Goal: Contribute content: Add original content to the website for others to see

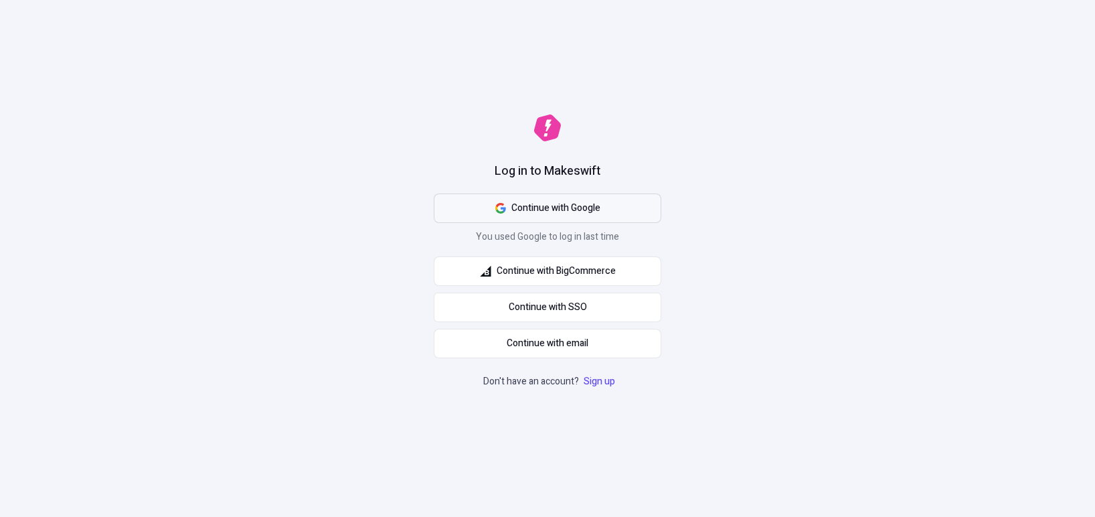
click at [541, 211] on span "Continue with Google" at bounding box center [555, 208] width 89 height 15
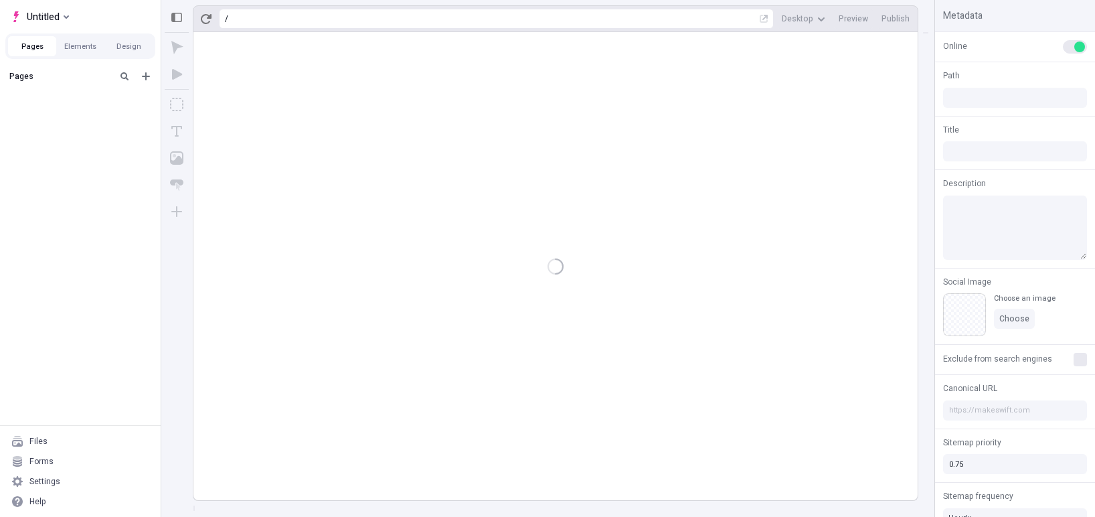
type input "/page"
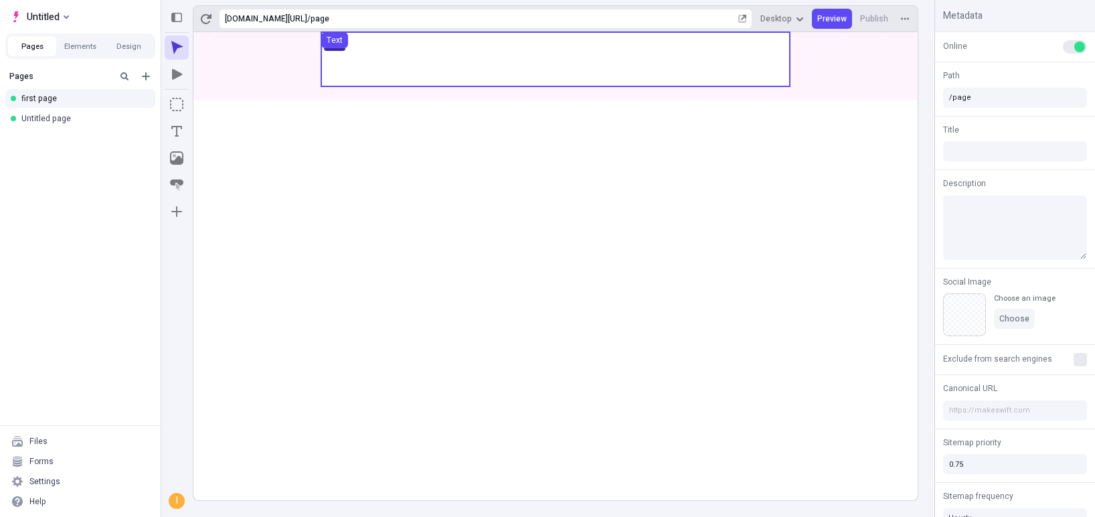
click at [416, 61] on use at bounding box center [555, 59] width 468 height 54
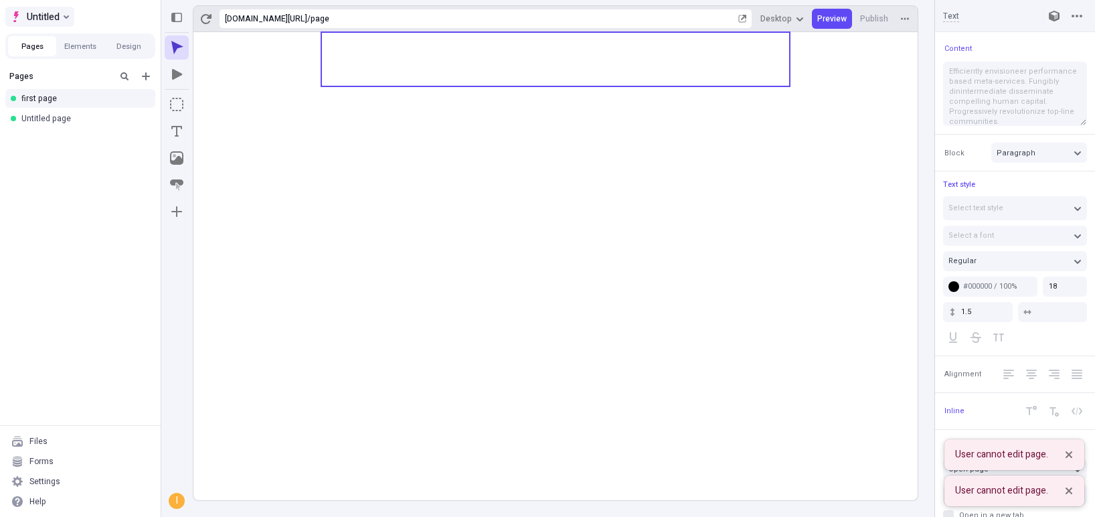
click at [61, 17] on button "Untitled" at bounding box center [39, 17] width 69 height 20
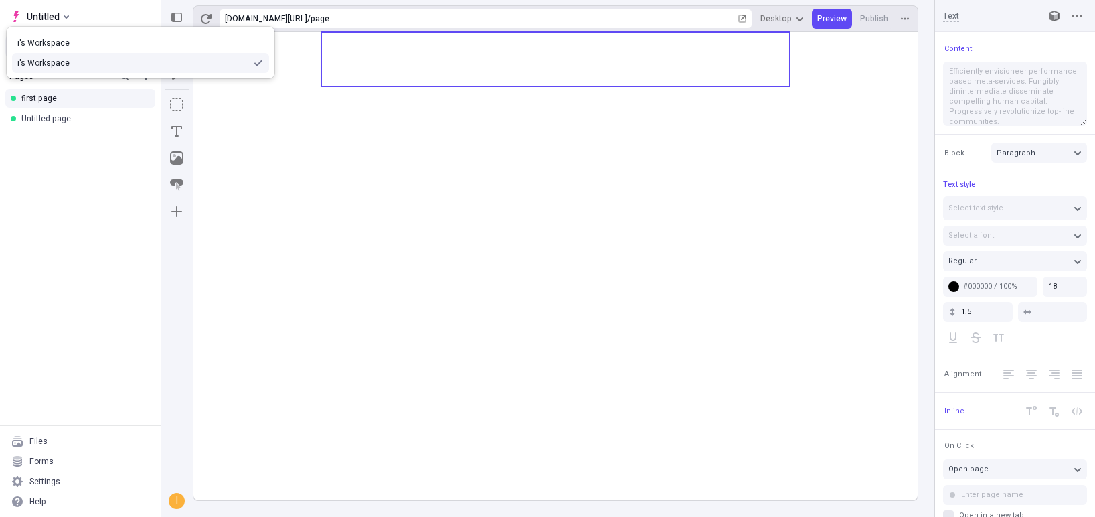
click at [68, 60] on div "i's Workspace" at bounding box center [132, 63] width 230 height 11
click at [61, 35] on div "i's Workspace" at bounding box center [141, 43] width 268 height 20
click at [57, 41] on div "i's Workspace" at bounding box center [140, 42] width 246 height 11
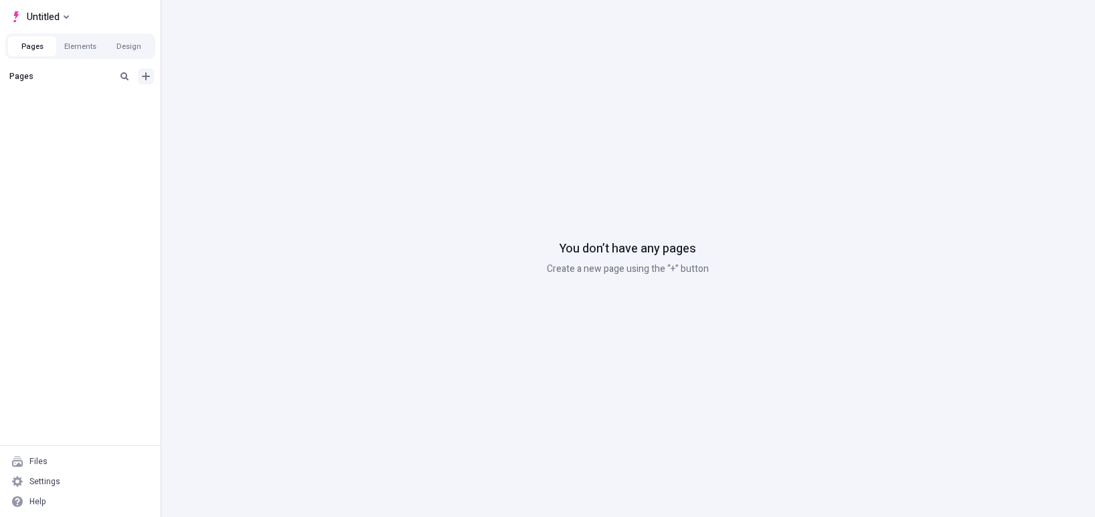
click at [146, 72] on icon "Add new" at bounding box center [146, 76] width 11 height 11
click at [183, 83] on span "Blank page" at bounding box center [224, 83] width 83 height 11
click at [78, 102] on div "Untitled page" at bounding box center [76, 98] width 110 height 11
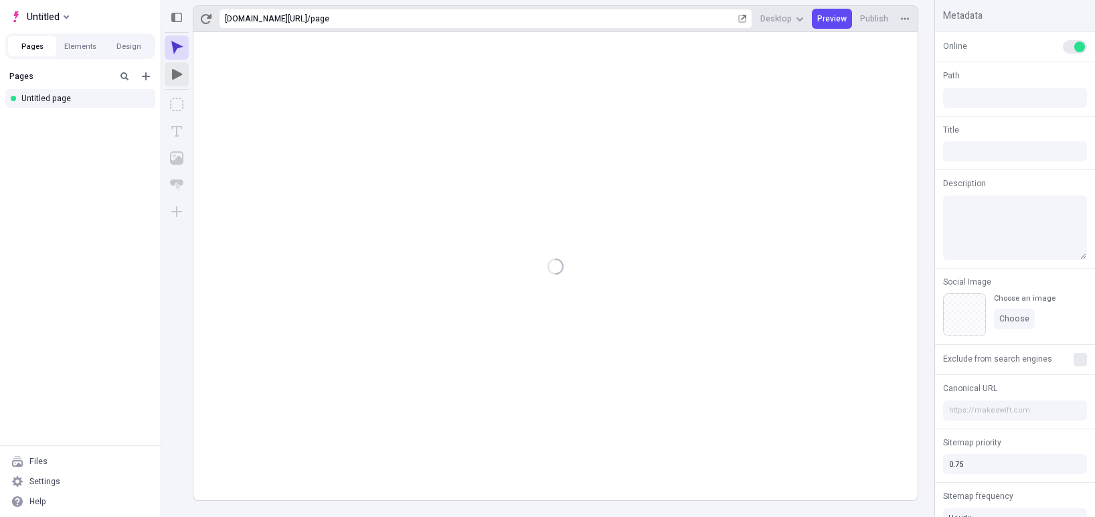
type input "/page"
click at [179, 129] on icon "Text" at bounding box center [176, 130] width 13 height 13
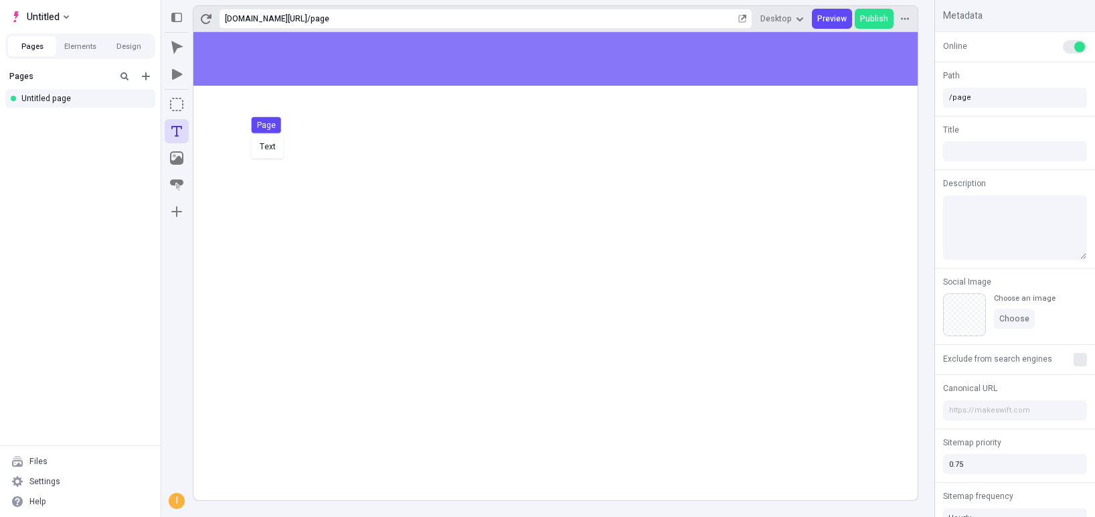
click at [305, 153] on div "Text Page" at bounding box center [547, 258] width 1095 height 517
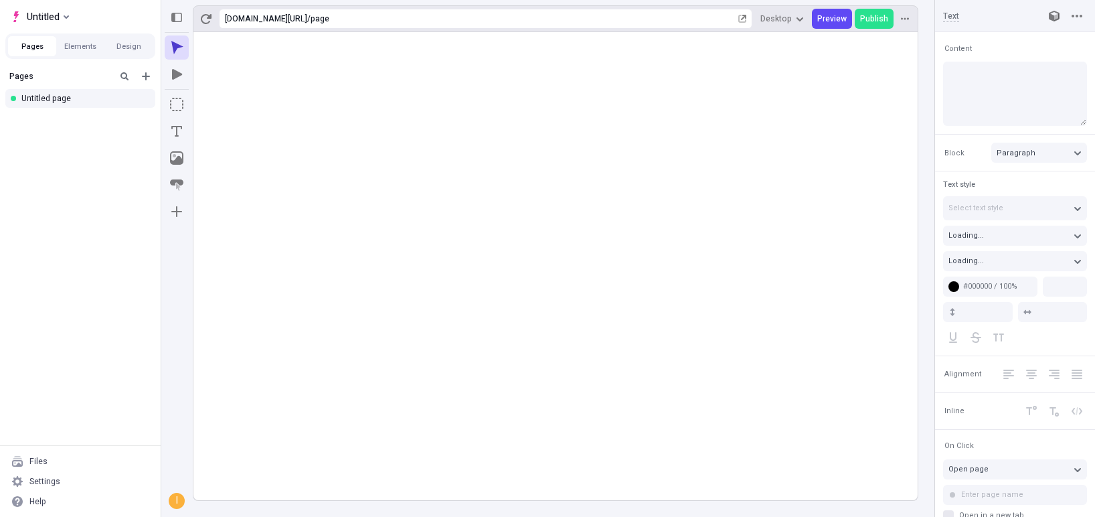
type input "18"
type input "1.5"
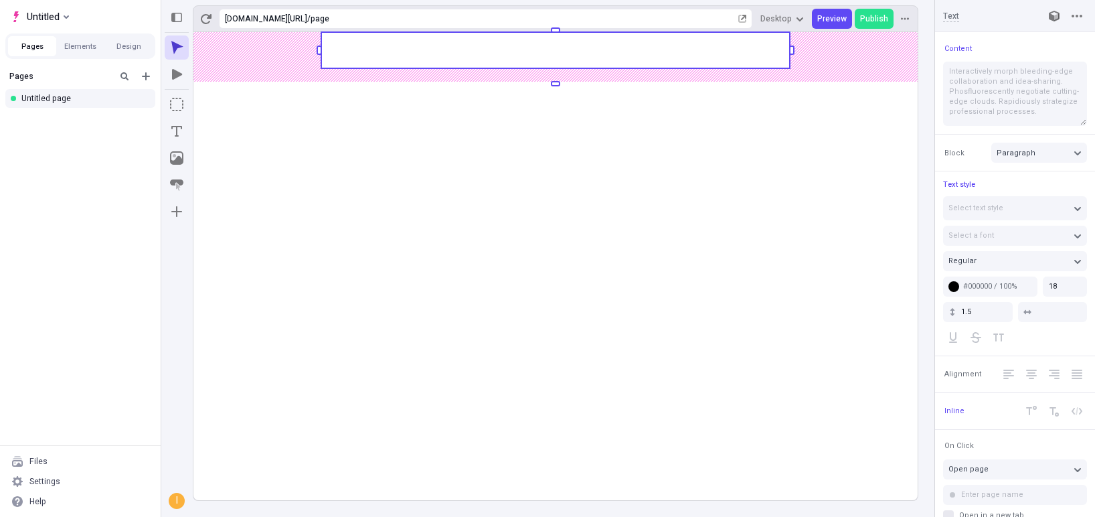
click at [472, 65] on rect at bounding box center [555, 50] width 468 height 36
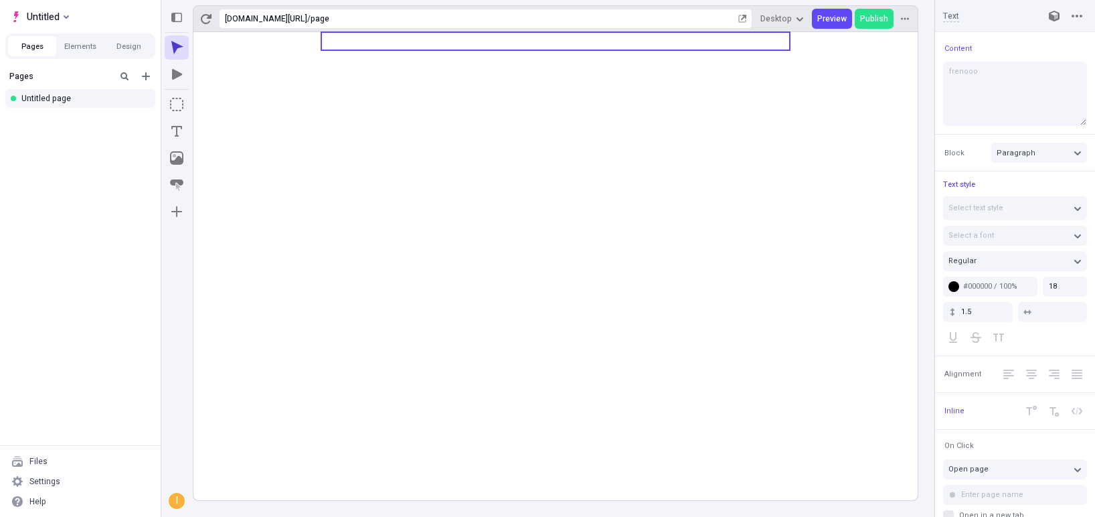
type textarea "frenoooo"
click at [752, 192] on icon at bounding box center [555, 266] width 724 height 468
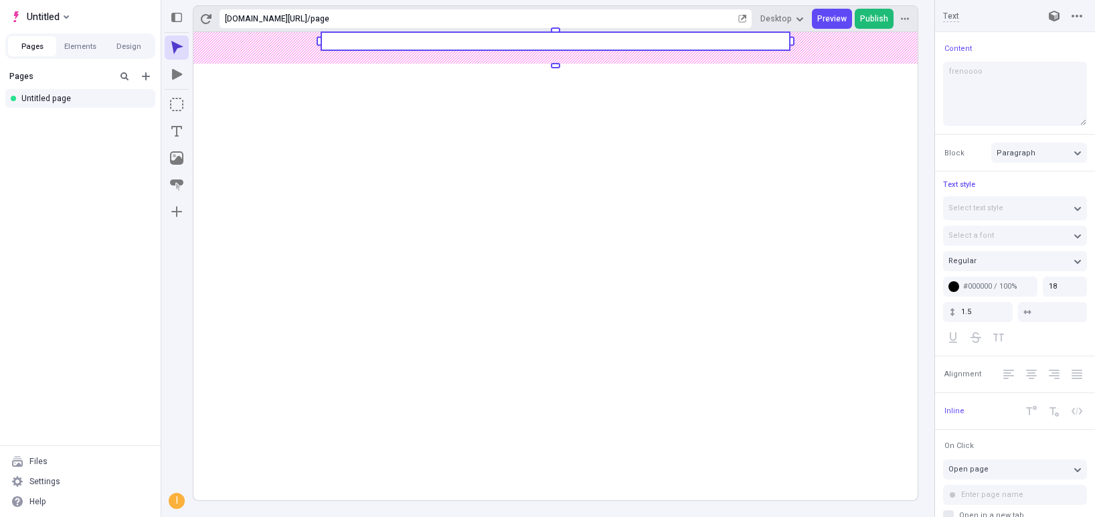
click at [873, 21] on span "Publish" at bounding box center [874, 18] width 28 height 11
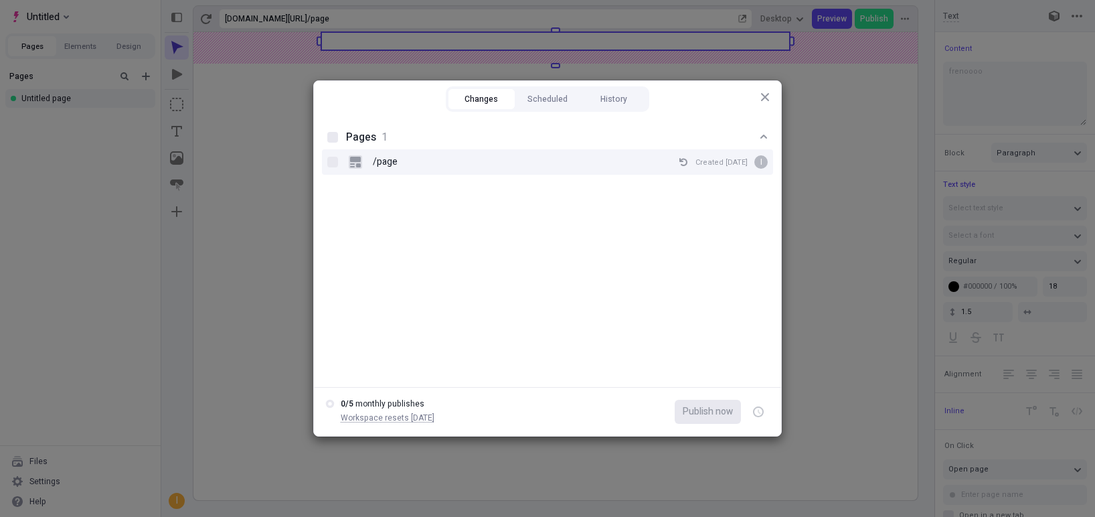
click at [374, 155] on p "/page" at bounding box center [385, 162] width 25 height 15
click at [333, 162] on input "/page Created [DATE] i" at bounding box center [333, 162] width 1 height 1
checkbox input "true"
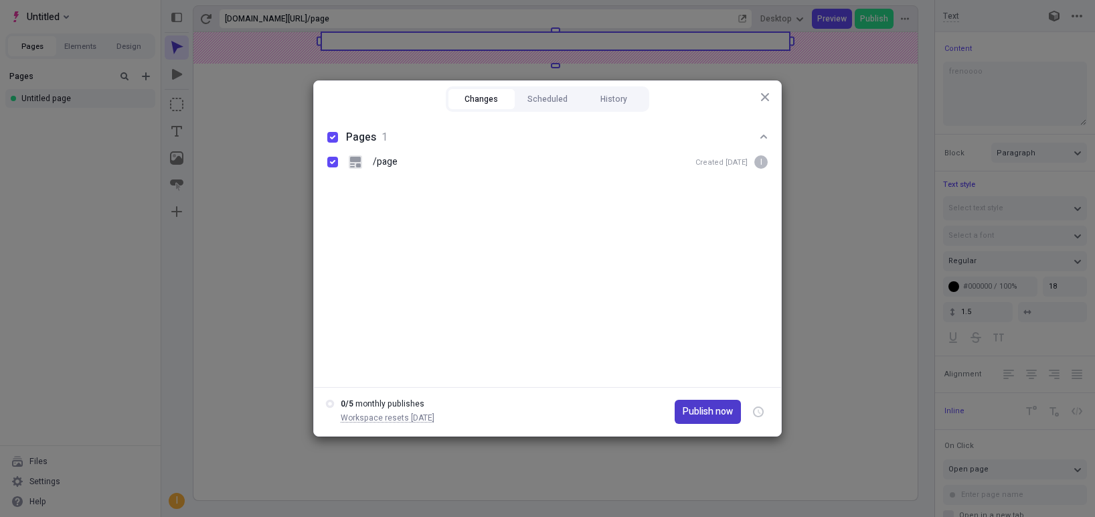
click at [697, 413] on span "Publish now" at bounding box center [708, 411] width 50 height 15
checkbox input "true"
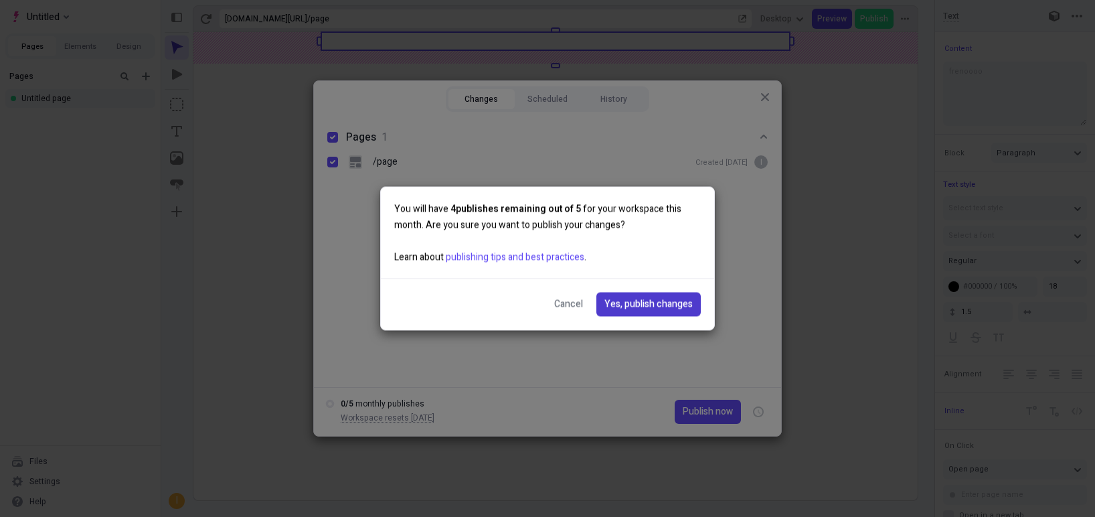
click at [671, 308] on span "Yes, publish changes" at bounding box center [648, 304] width 88 height 15
